Goal: Check status: Check status

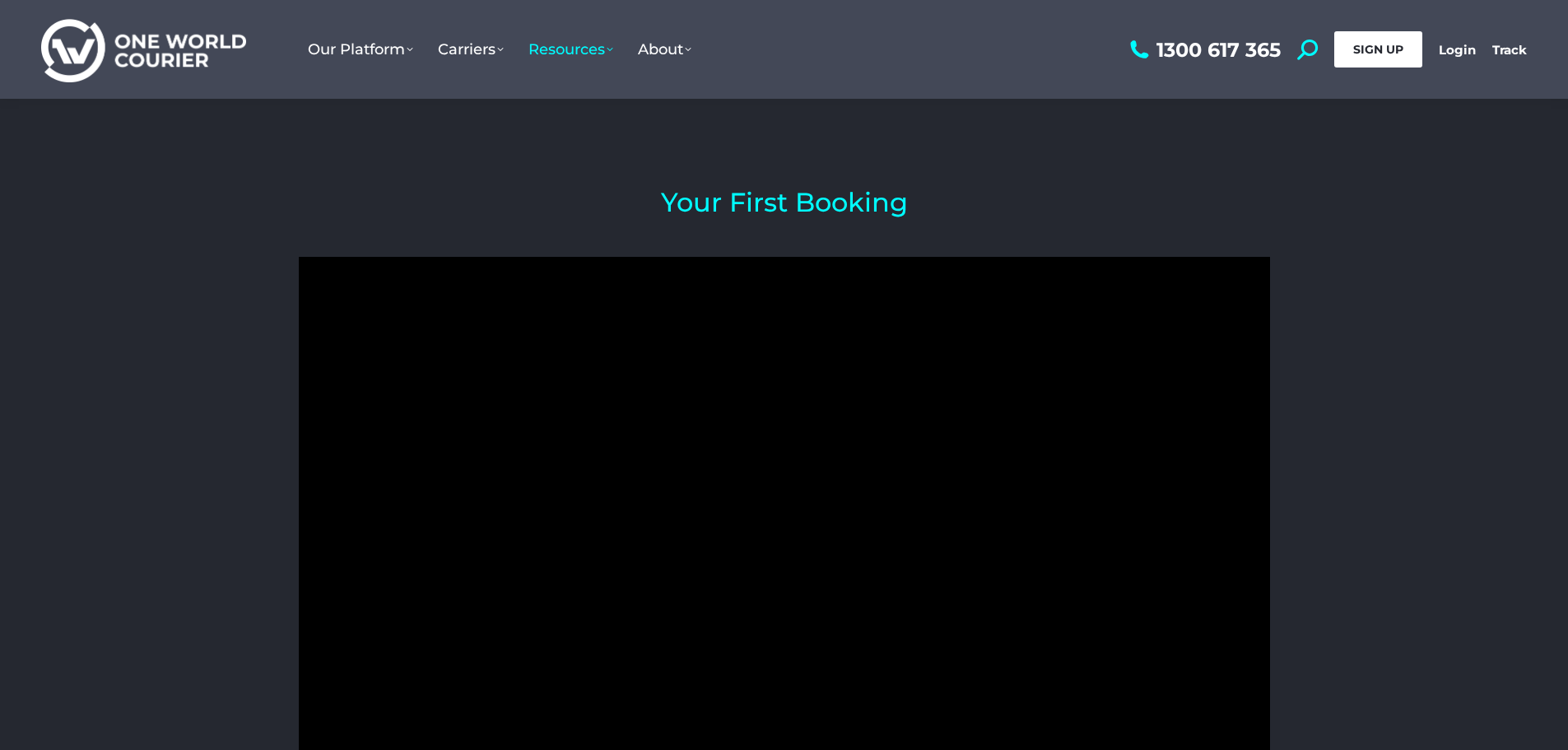
click at [1396, 49] on span "SIGN UP" at bounding box center [1378, 50] width 50 height 15
click at [1457, 42] on link "Login" at bounding box center [1457, 50] width 37 height 16
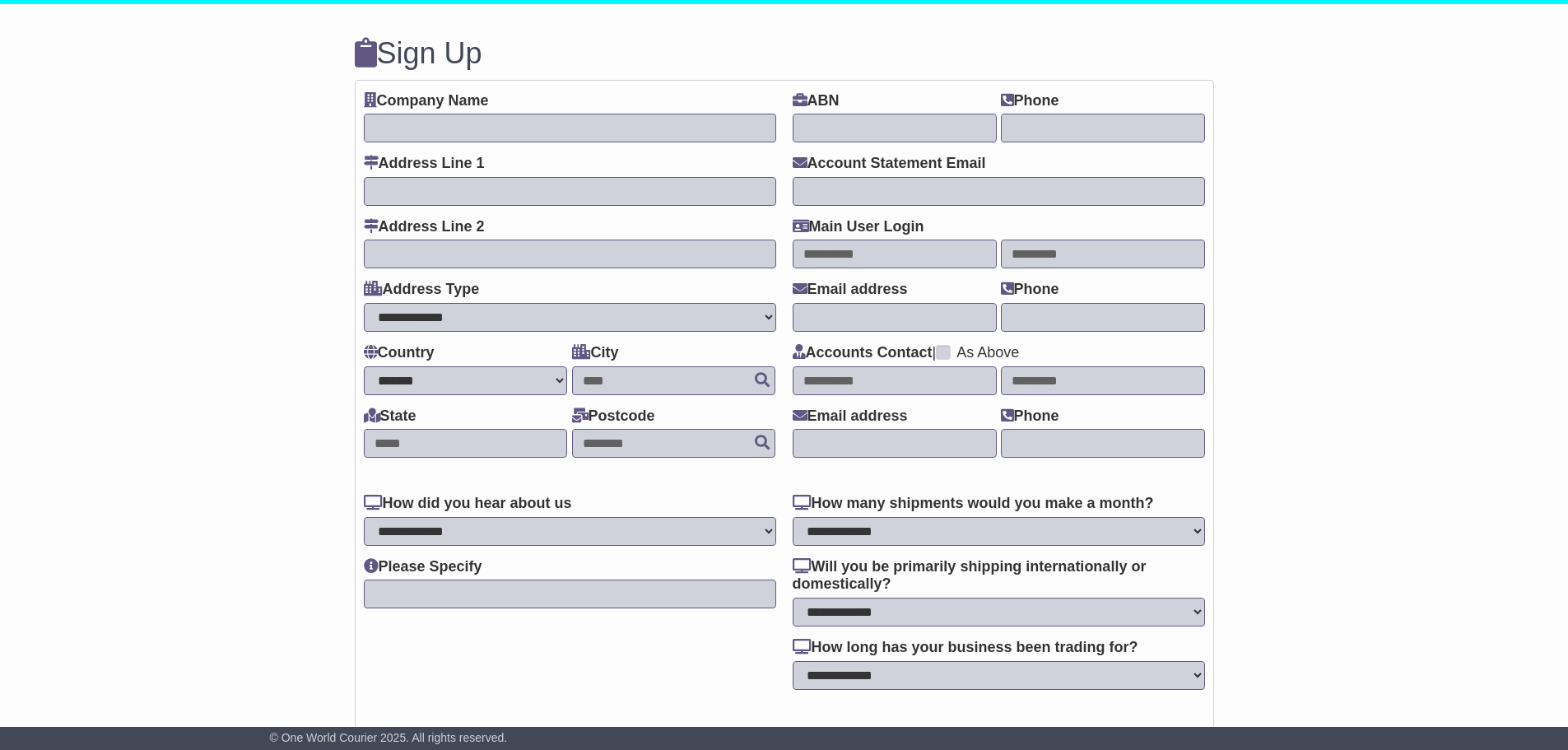
select select "**"
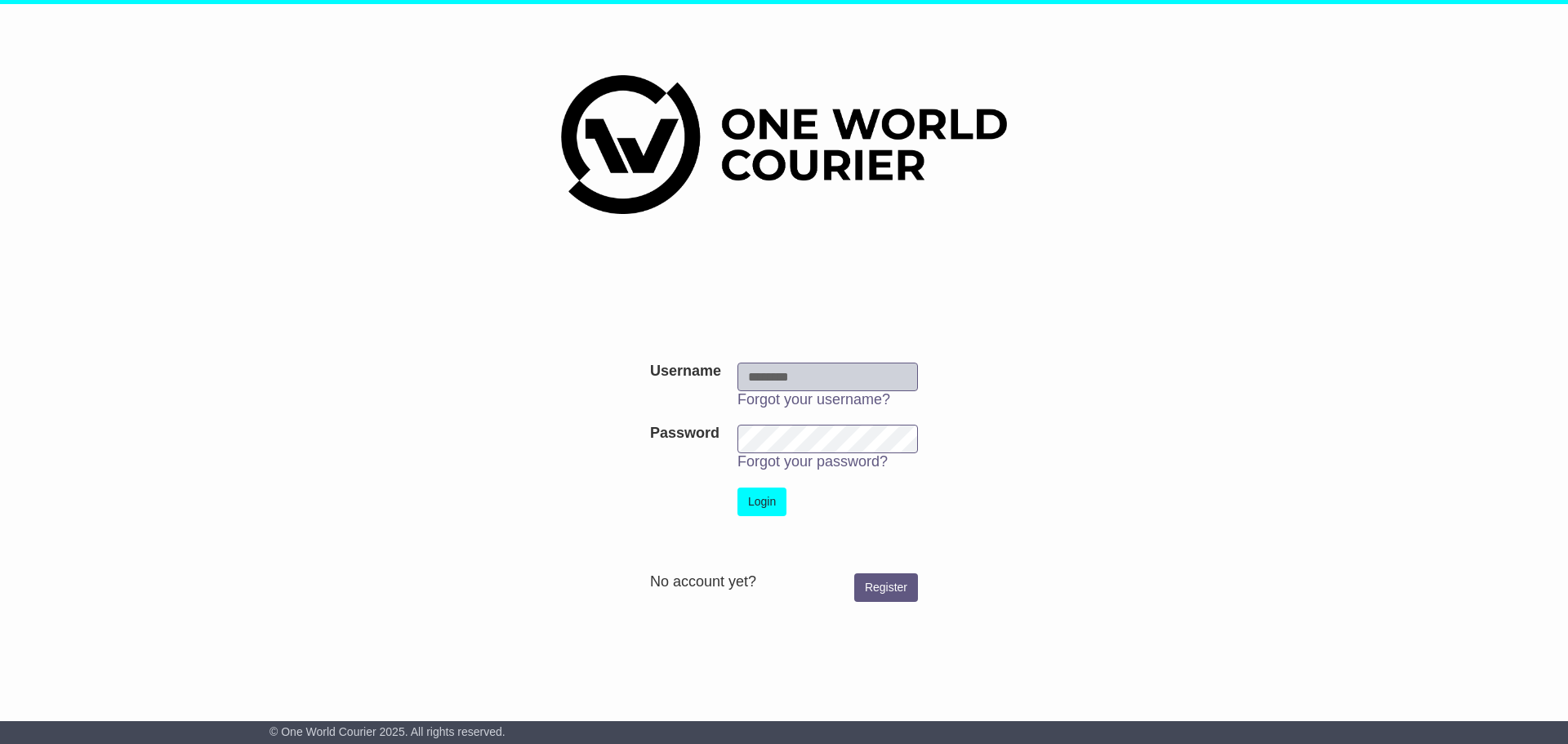
type input "**********"
click at [755, 494] on button "Login" at bounding box center [762, 502] width 49 height 29
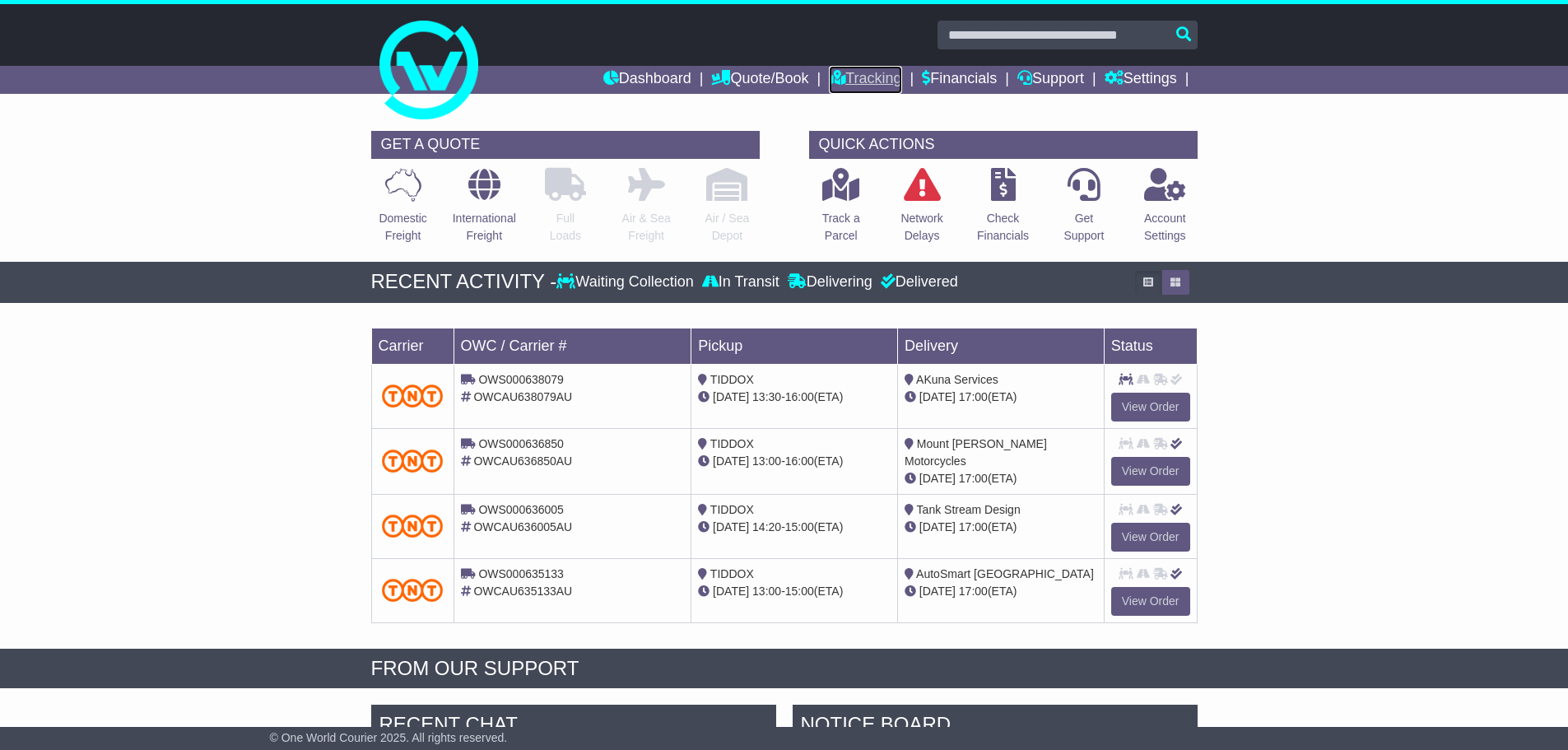
click at [842, 70] on link "Tracking" at bounding box center [865, 80] width 73 height 28
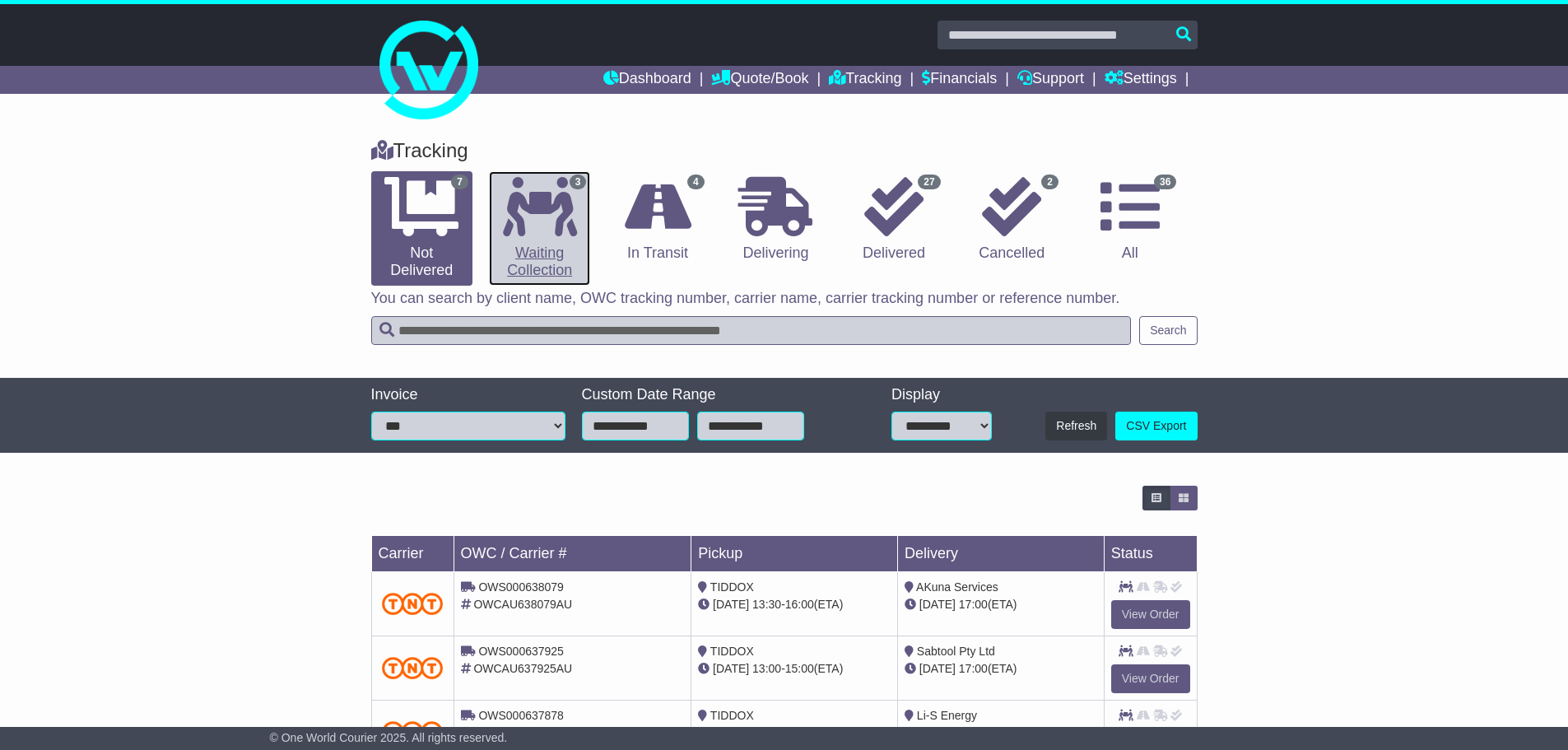
click at [553, 204] on icon at bounding box center [540, 207] width 74 height 59
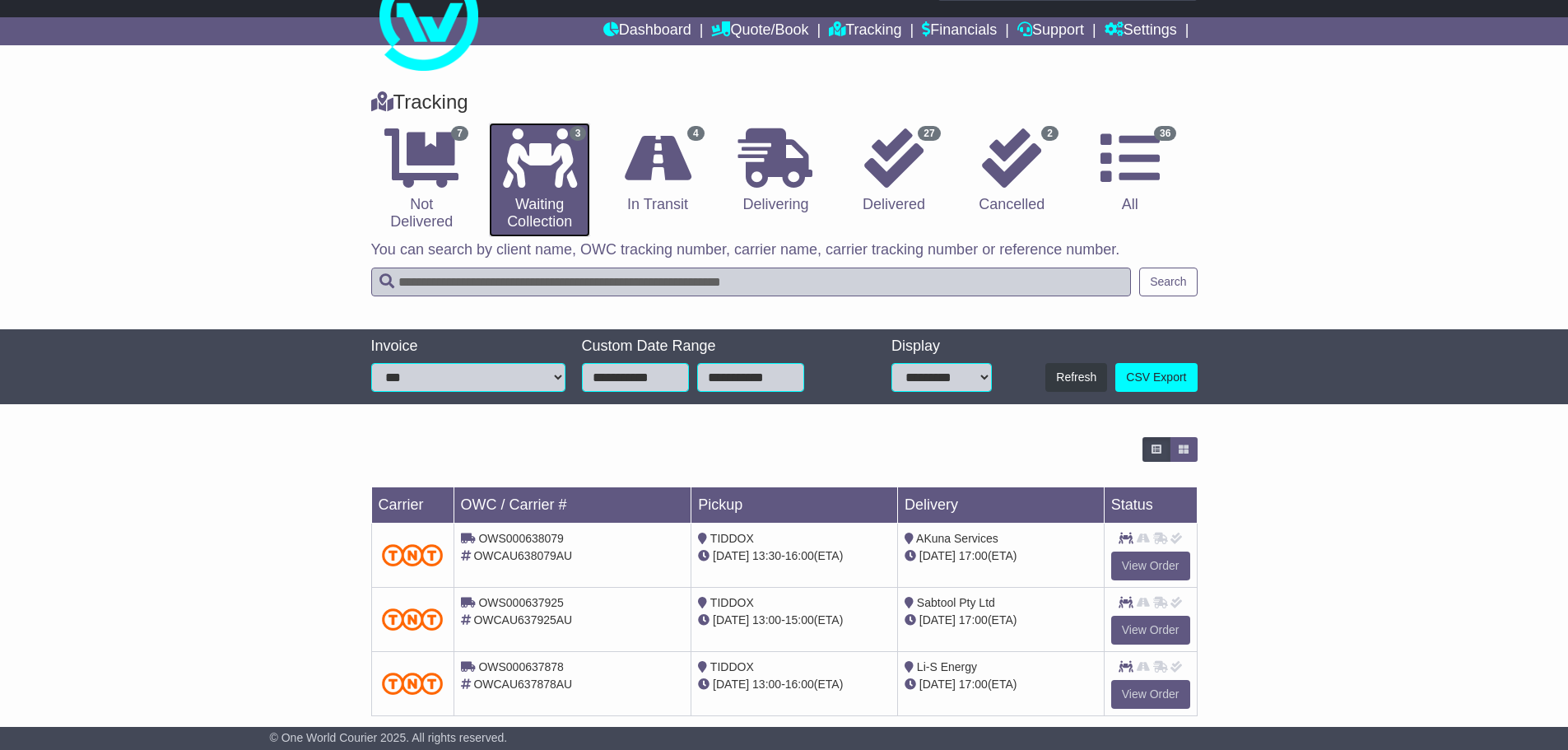
scroll to position [73, 0]
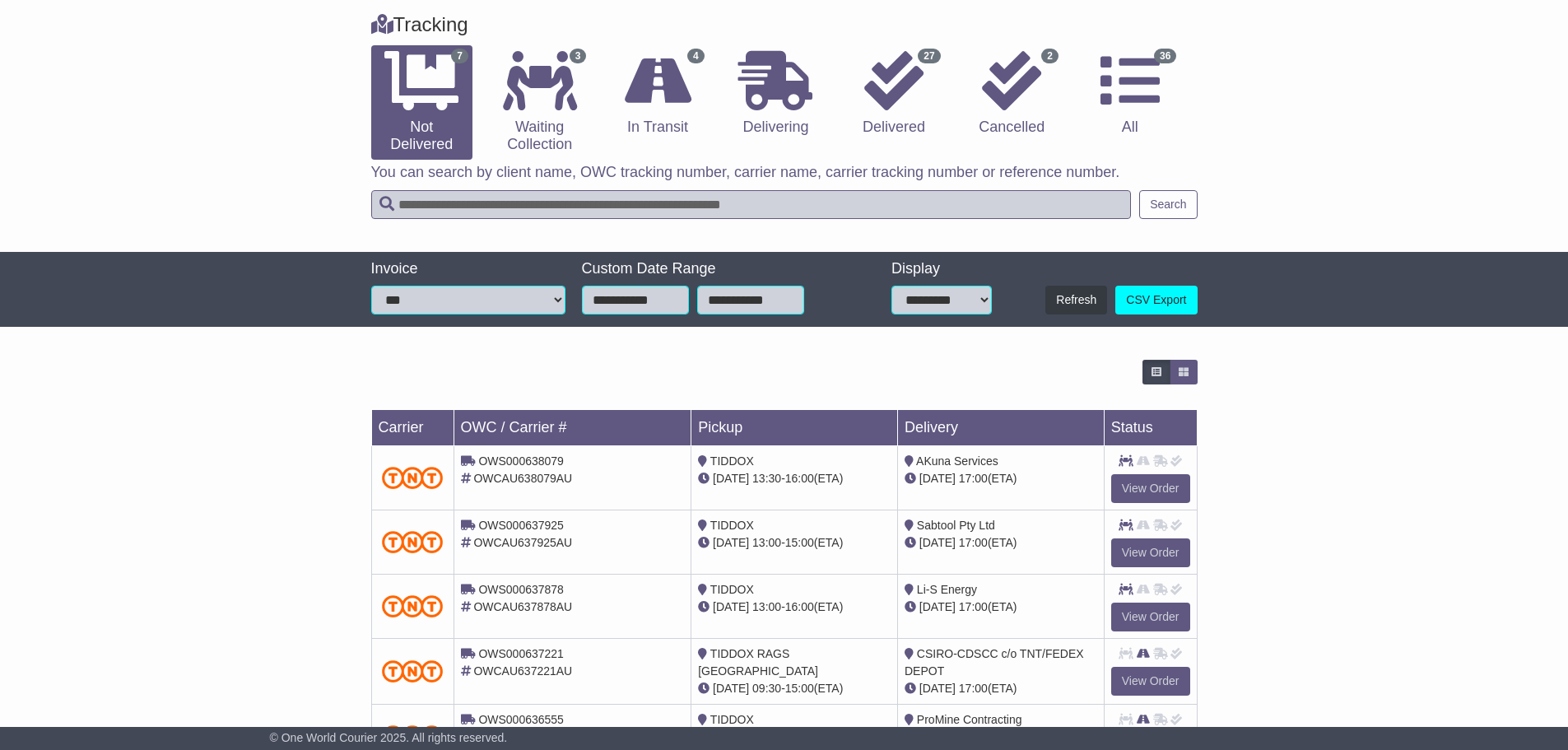
scroll to position [156, 0]
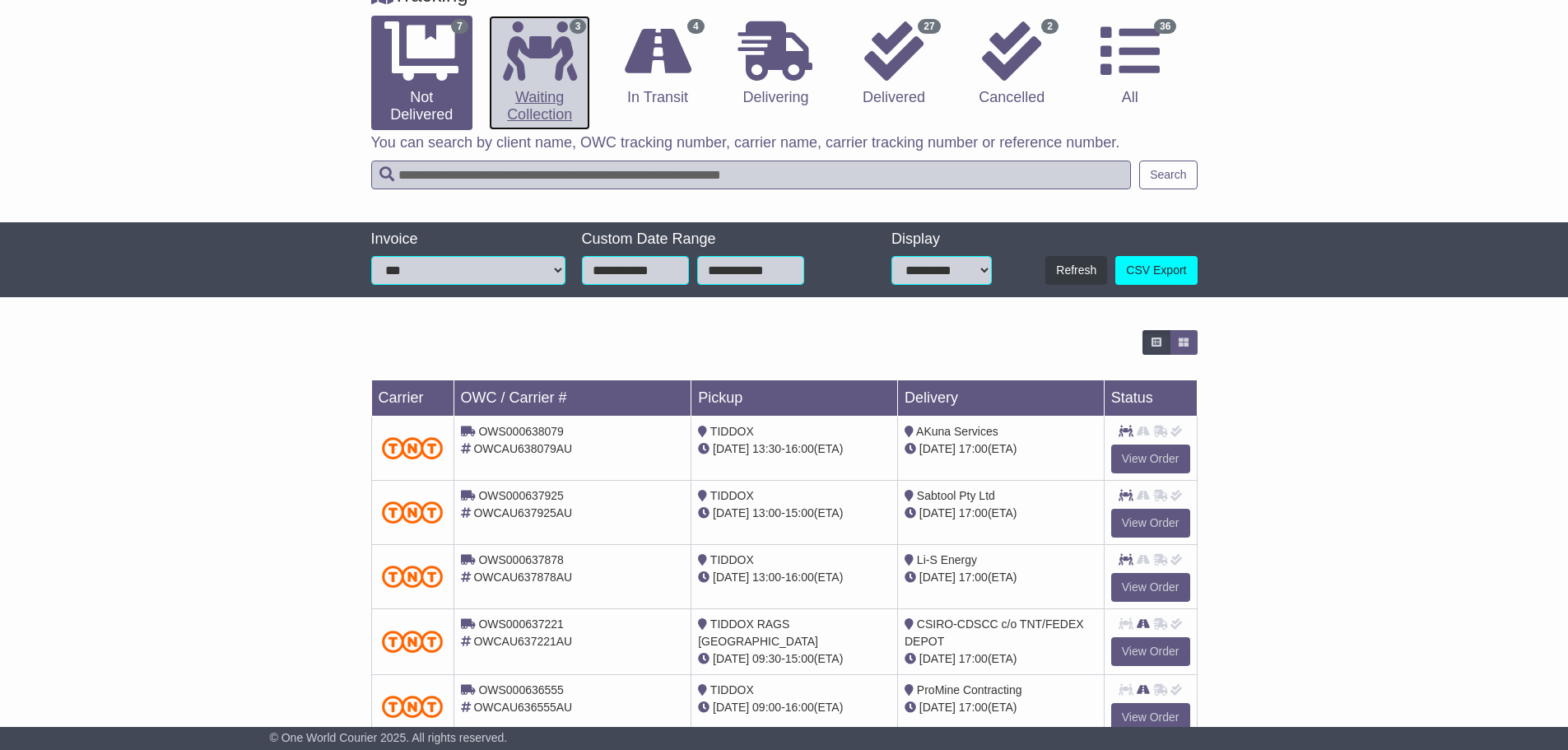
click at [546, 73] on icon at bounding box center [540, 51] width 74 height 59
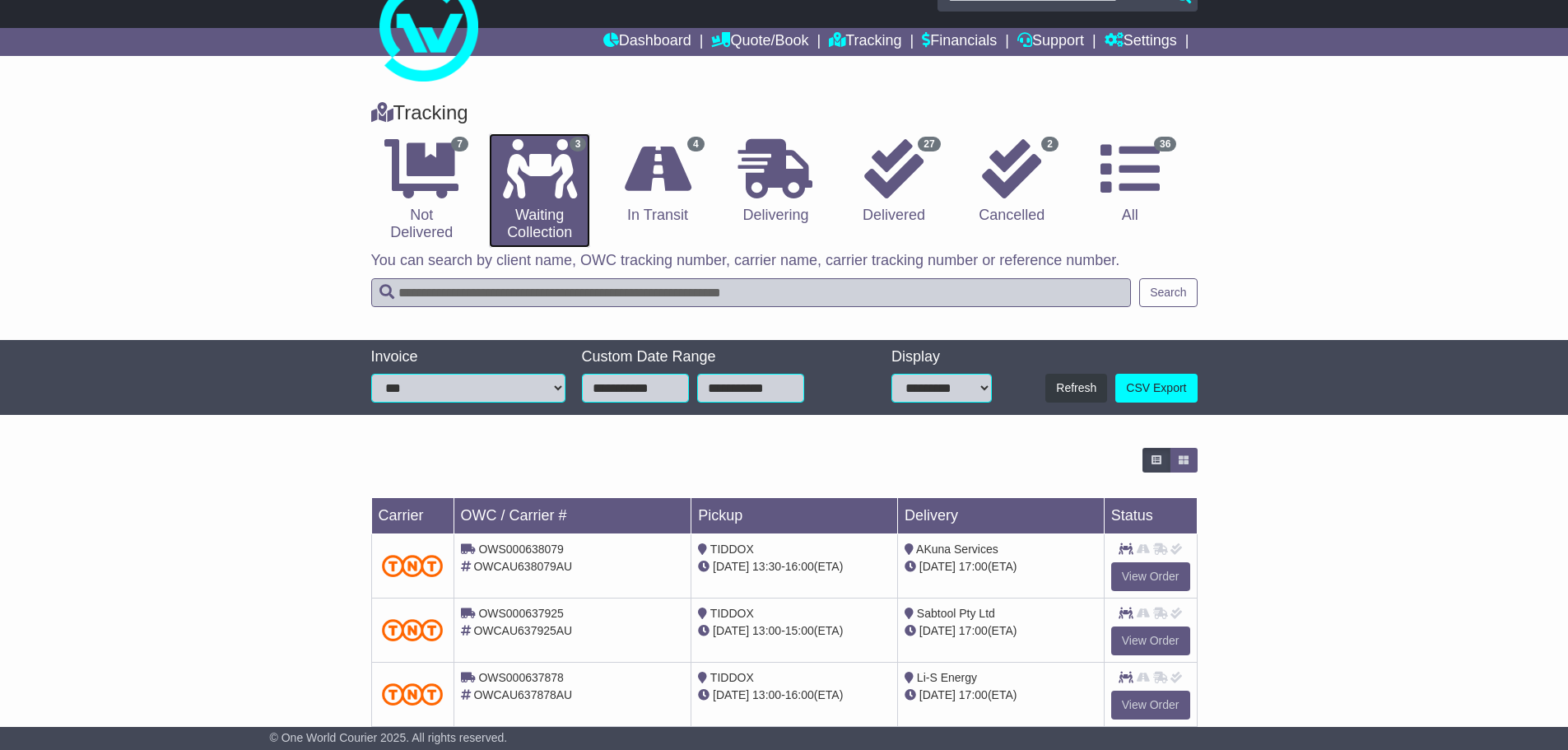
scroll to position [73, 0]
